Goal: Find specific page/section: Find specific page/section

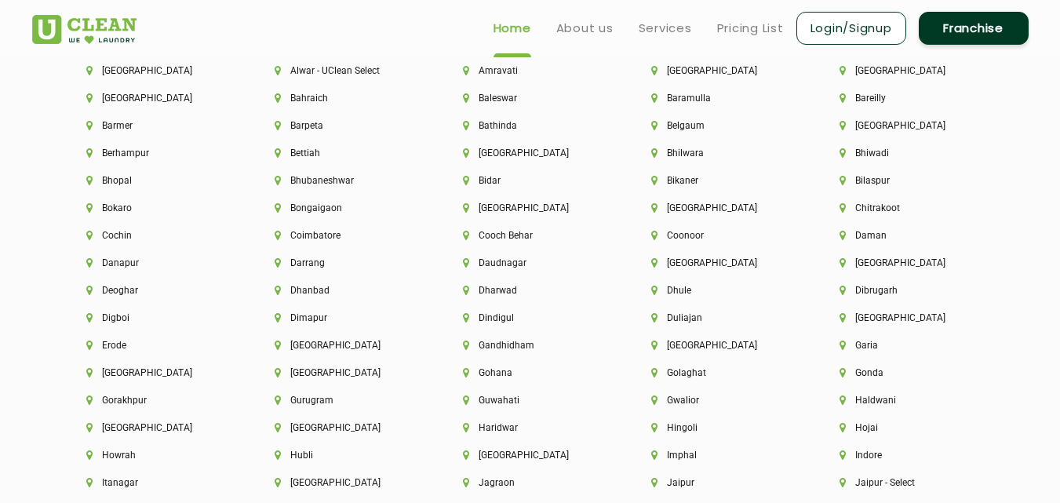
scroll to position [3419, 0]
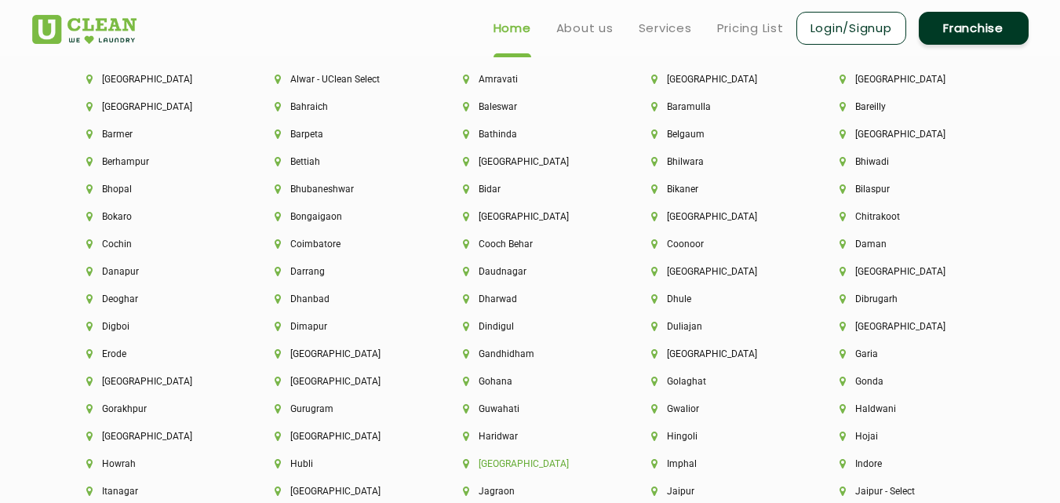
click at [499, 465] on li "[GEOGRAPHIC_DATA]" at bounding box center [530, 463] width 135 height 11
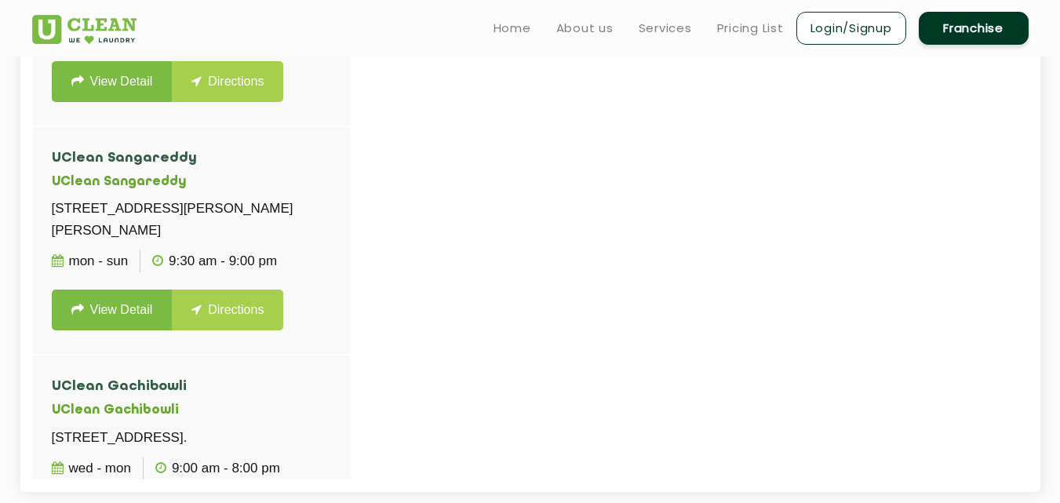
scroll to position [1622, 0]
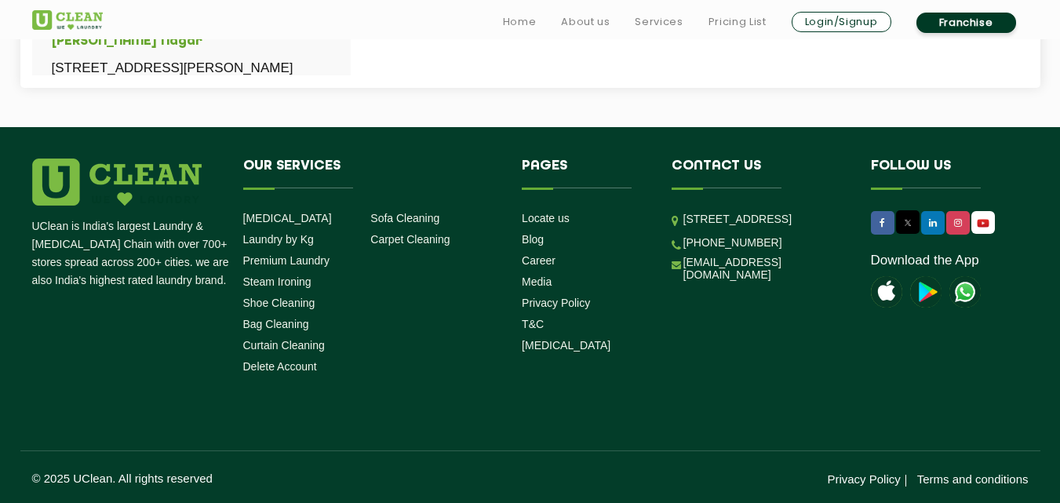
scroll to position [126, 0]
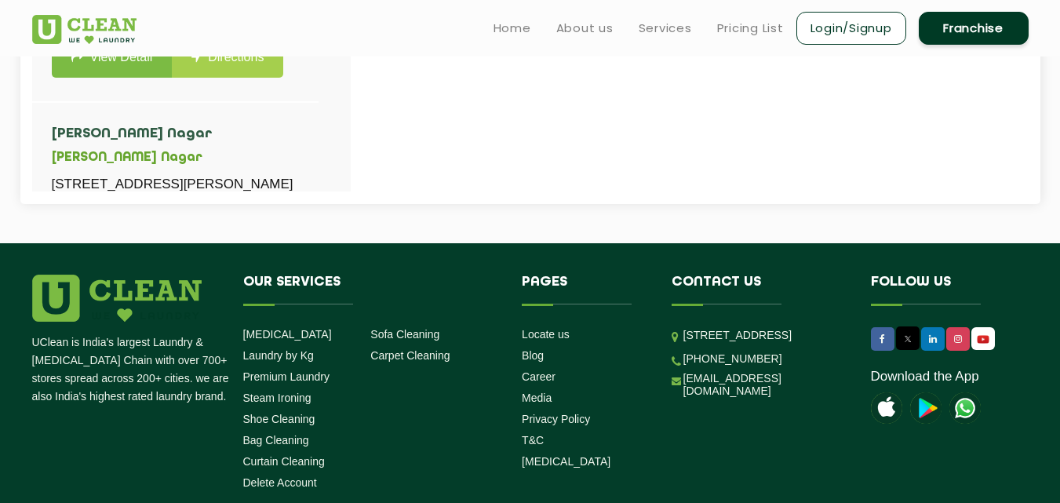
scroll to position [7, 0]
